Goal: Task Accomplishment & Management: Use online tool/utility

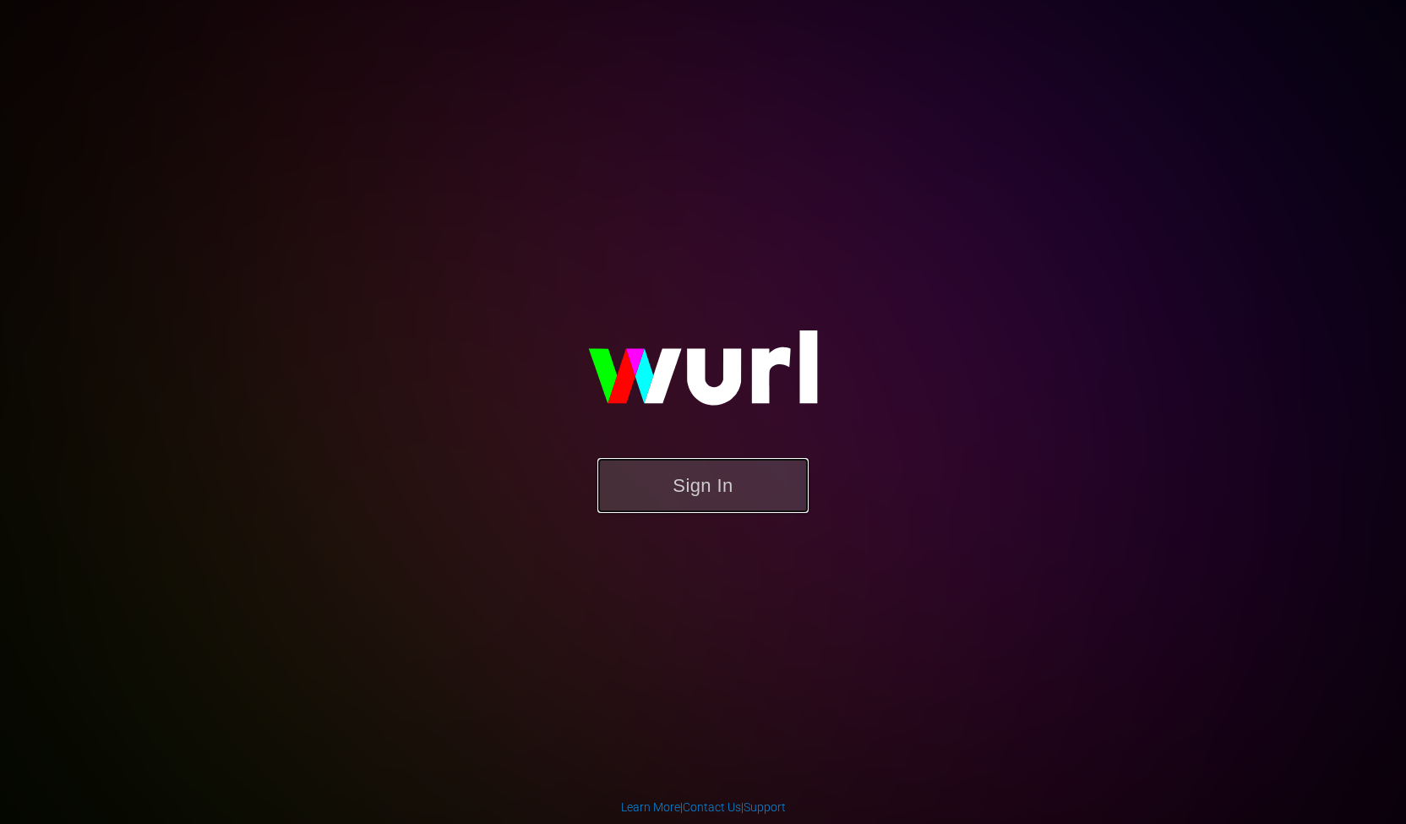
click at [722, 490] on button "Sign In" at bounding box center [703, 485] width 211 height 55
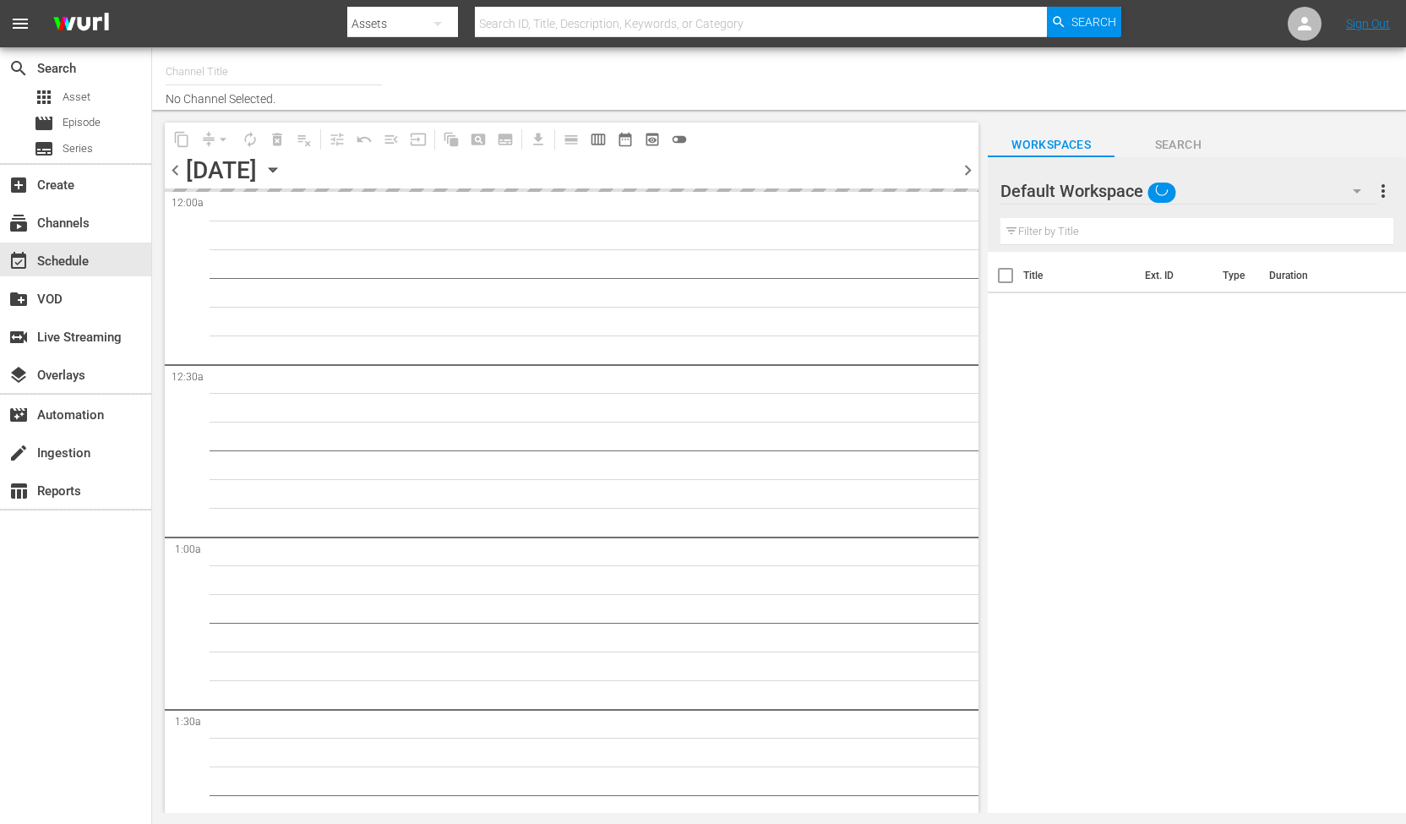
type input "RugbyPass TV (1872)"
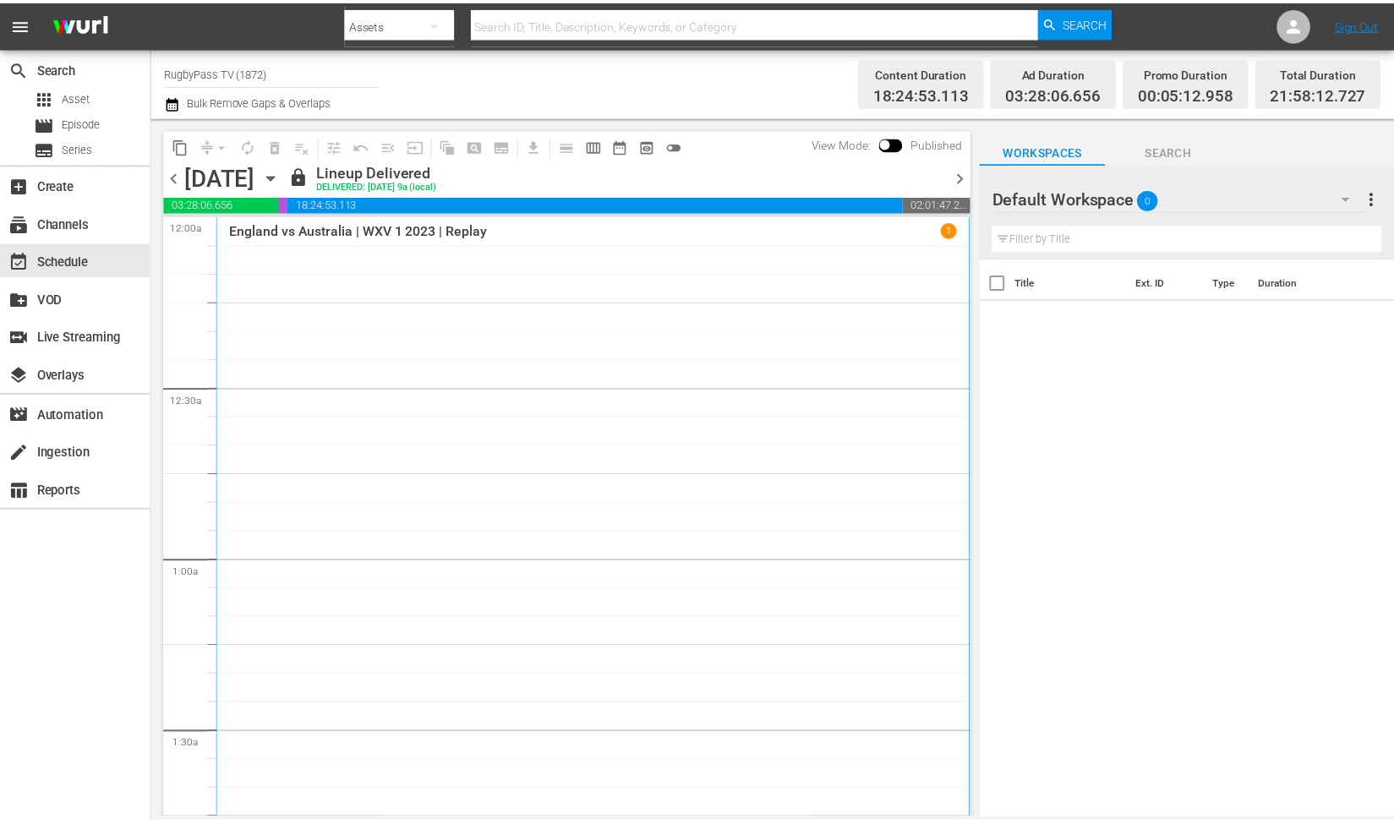
scroll to position [25, 0]
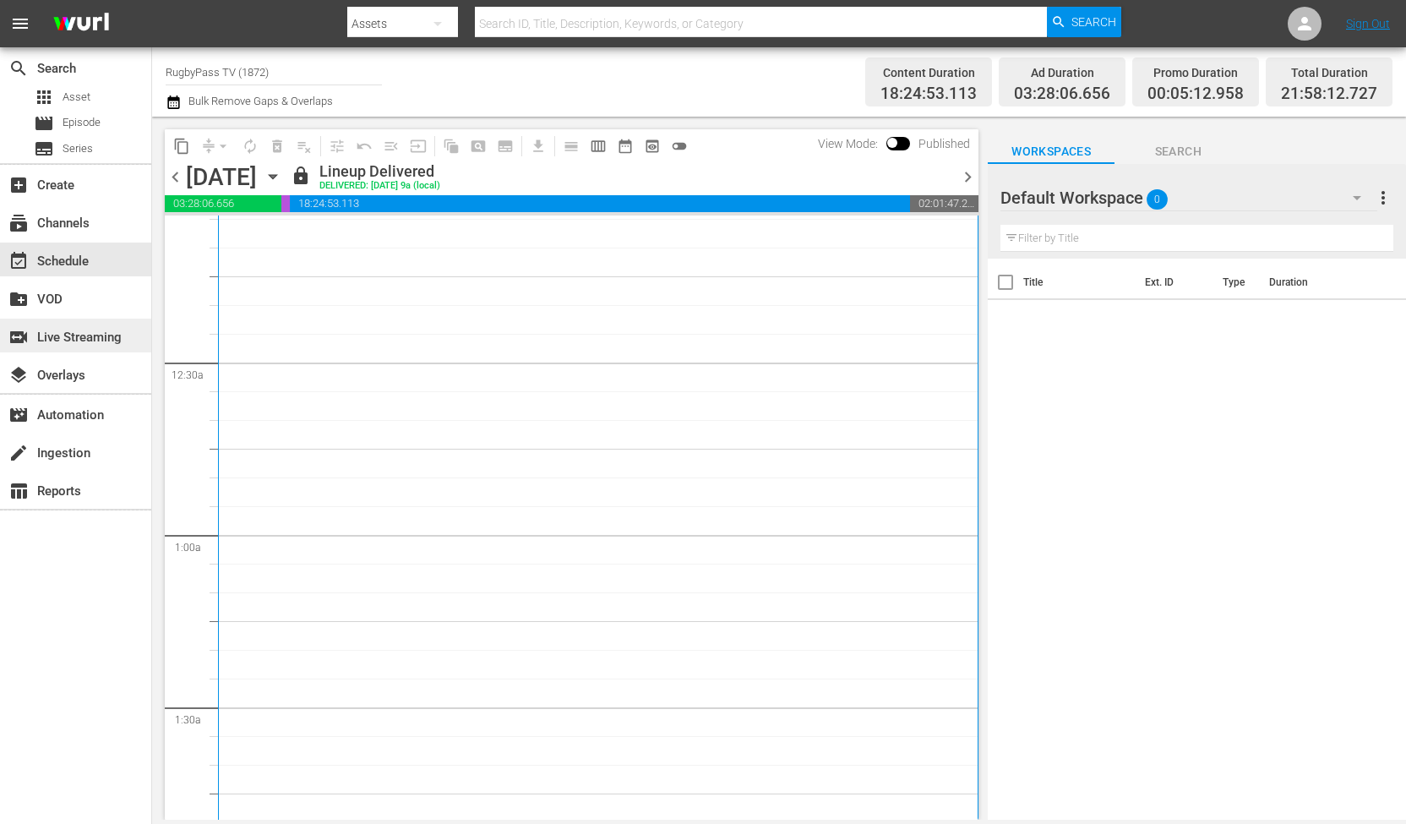
click at [57, 341] on div "switch_video Live Streaming" at bounding box center [47, 334] width 95 height 15
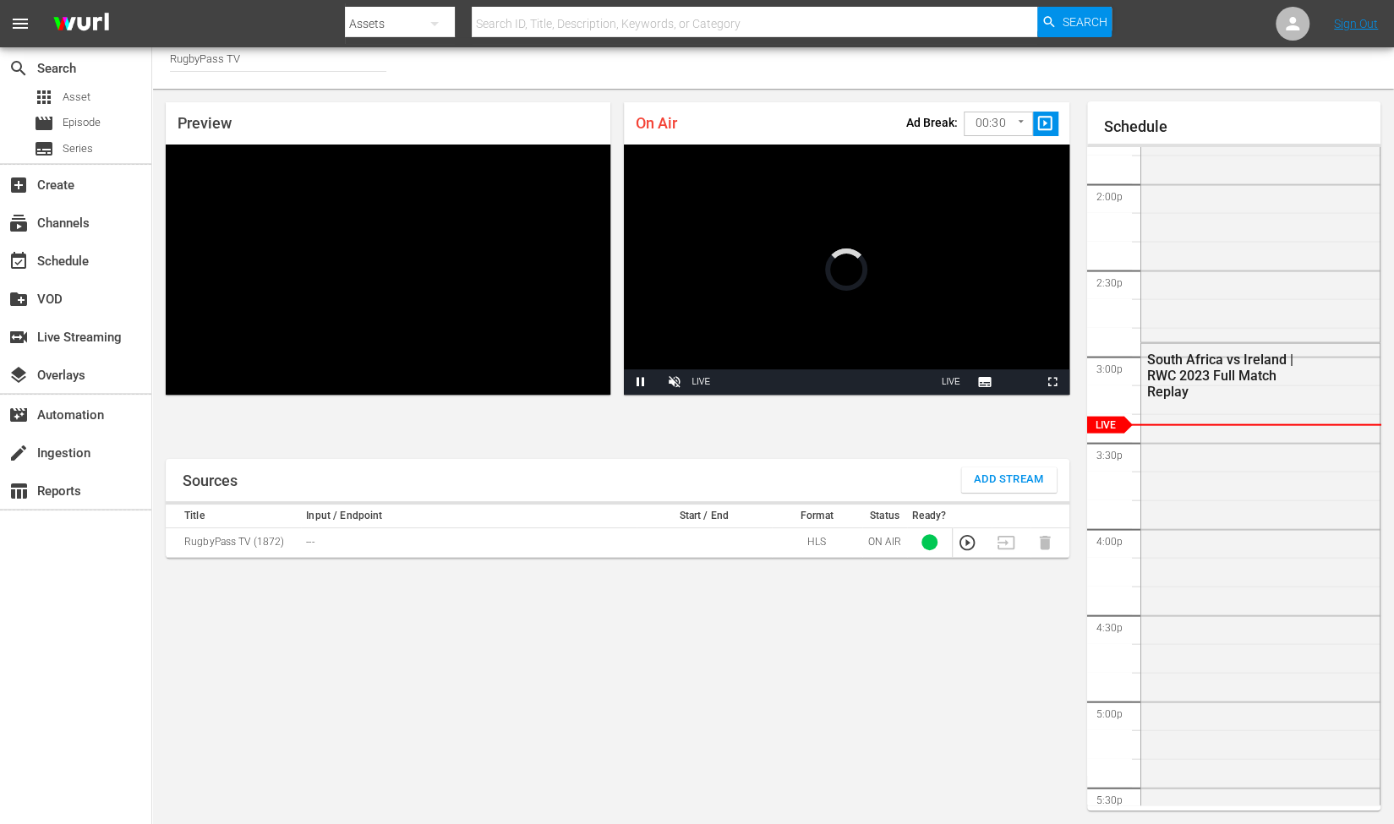
scroll to position [2378, 0]
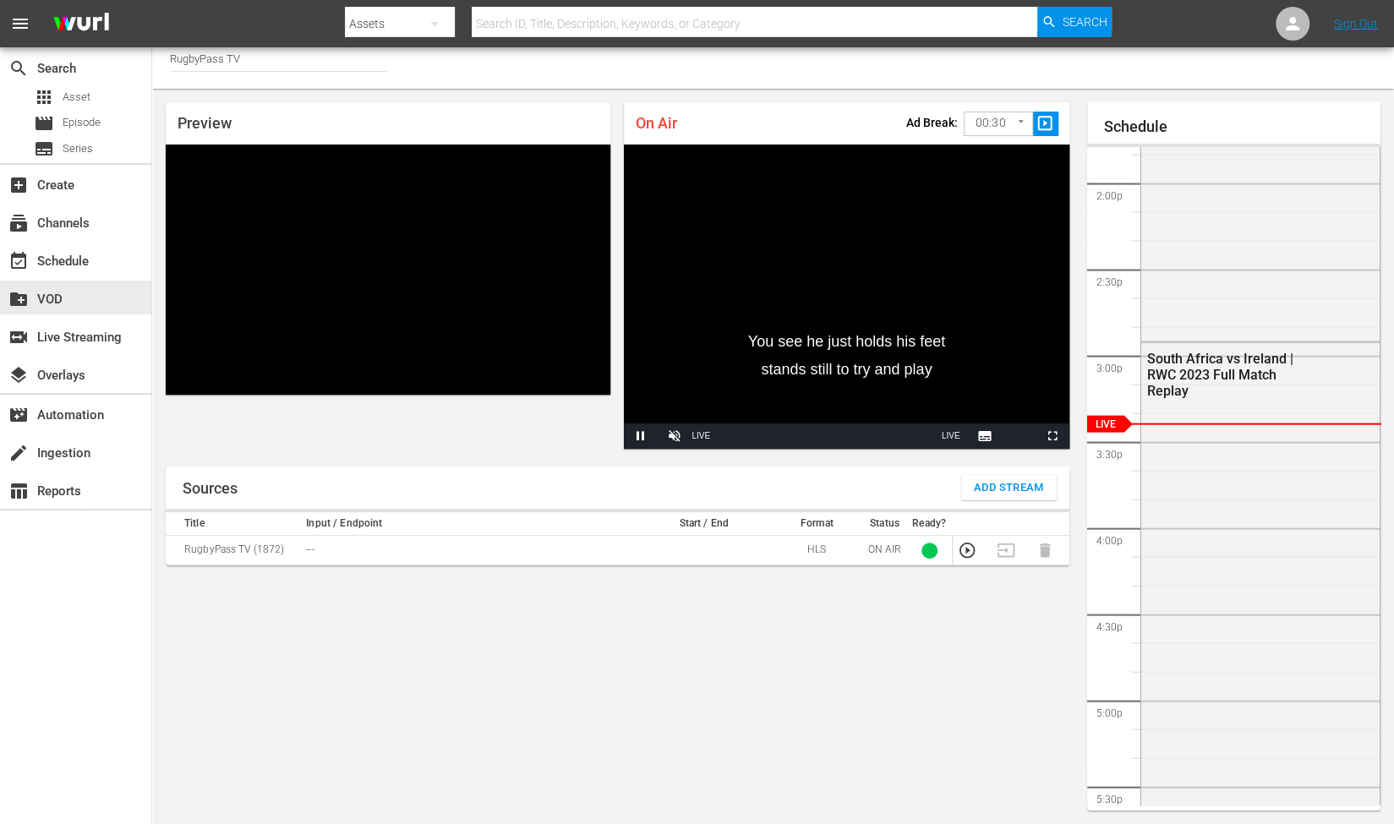
click at [100, 277] on div "event_available Schedule" at bounding box center [75, 260] width 151 height 38
click at [79, 259] on div "event_available Schedule" at bounding box center [47, 258] width 95 height 15
